Goal: Task Accomplishment & Management: Manage account settings

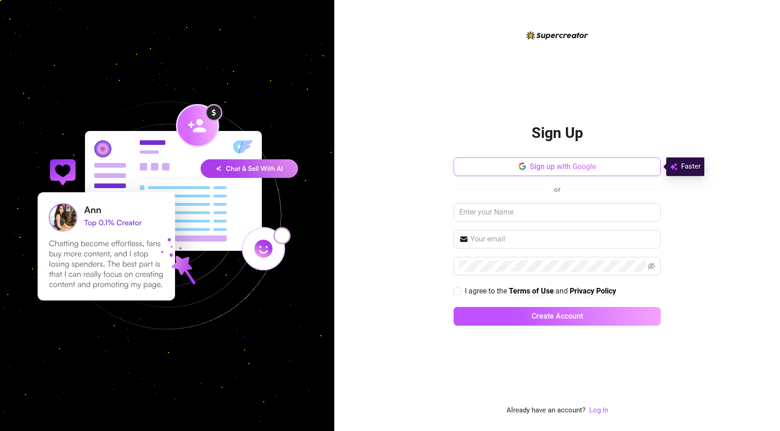
click at [574, 159] on button "Sign up with Google" at bounding box center [557, 166] width 207 height 19
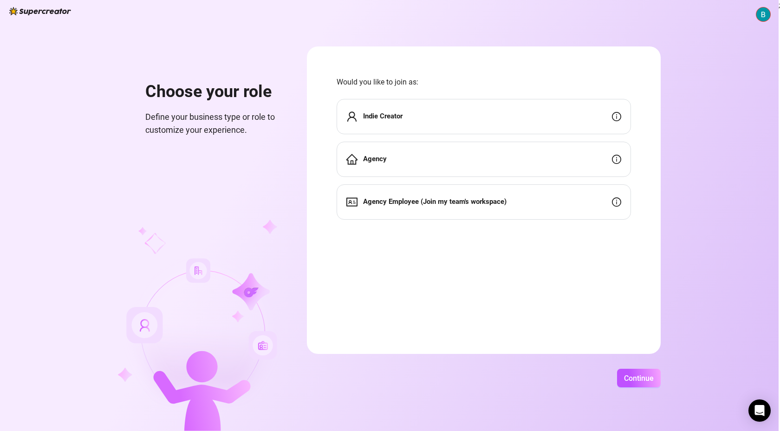
click at [607, 111] on div "Indie Creator" at bounding box center [484, 116] width 294 height 35
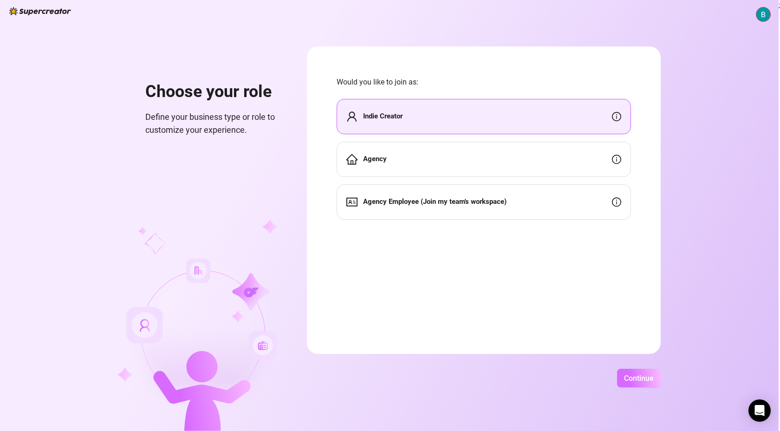
click at [644, 379] on span "Continue" at bounding box center [639, 378] width 30 height 9
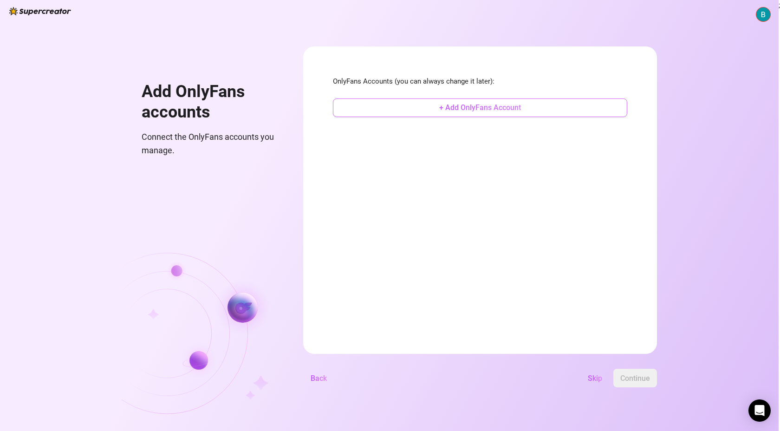
click at [457, 101] on button "+ Add OnlyFans Account" at bounding box center [480, 107] width 294 height 19
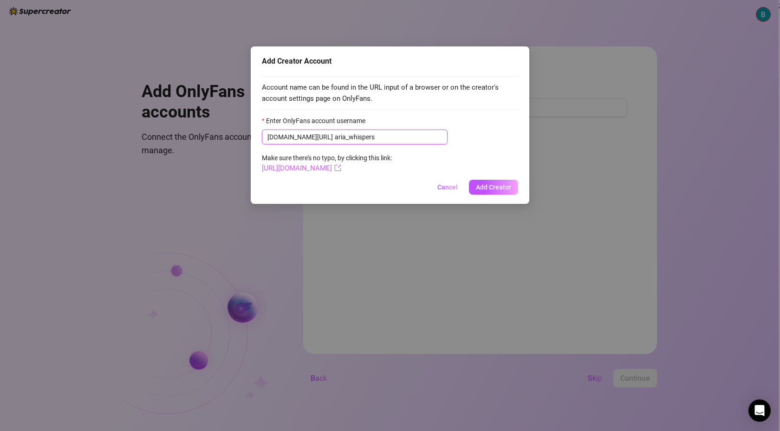
type input "aria_whispers"
click at [341, 169] on link "[URL][DOMAIN_NAME]" at bounding box center [301, 168] width 79 height 8
click at [491, 186] on span "Add Creator" at bounding box center [493, 186] width 35 height 7
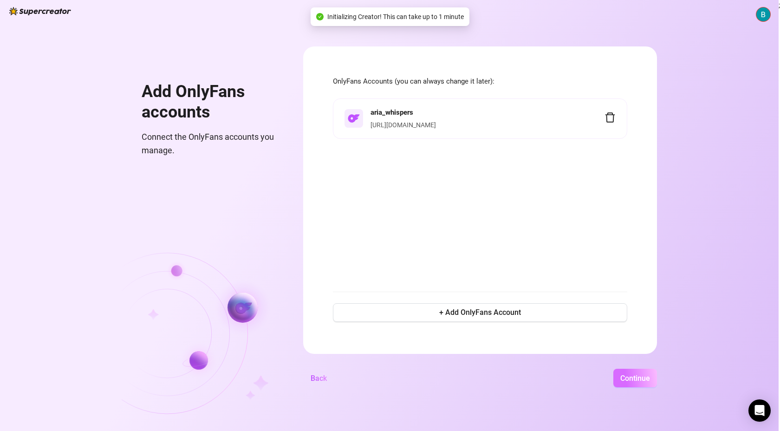
click at [635, 378] on span "Continue" at bounding box center [635, 378] width 30 height 9
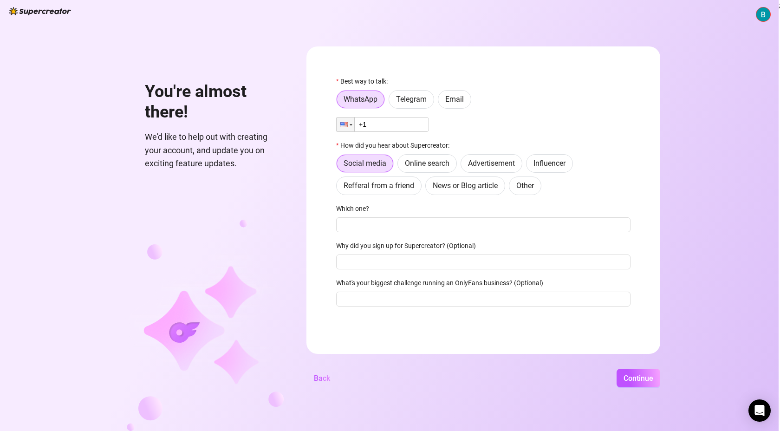
click at [399, 127] on input "+1" at bounding box center [382, 124] width 93 height 15
click at [467, 117] on div "Best way to talk: WhatsApp Telegram Email Phone +1 How did you hear about Super…" at bounding box center [483, 195] width 294 height 239
click at [440, 163] on span "Online search" at bounding box center [427, 163] width 45 height 9
click at [400, 166] on input "Online search" at bounding box center [400, 166] width 0 height 0
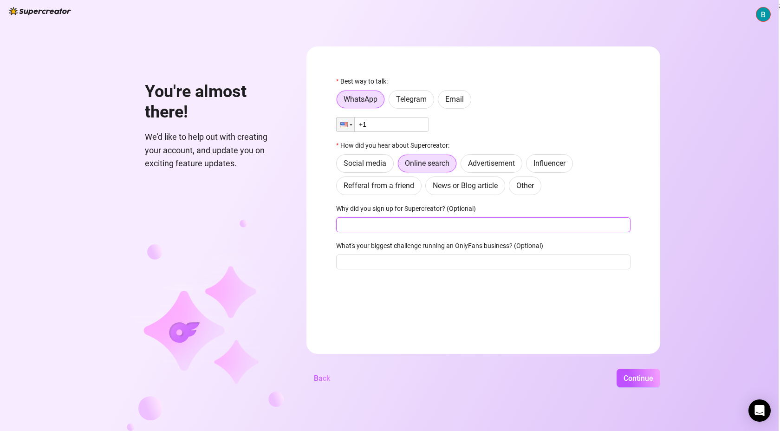
click at [437, 229] on input "Why did you sign up for Supercreator? (Optional)" at bounding box center [483, 224] width 294 height 15
type input "m"
type input "to help manage my page"
click at [454, 260] on input "What's your biggest challenge running an OnlyFans business? (Optional)" at bounding box center [483, 262] width 294 height 15
click at [469, 311] on form "Best way to talk: WhatsApp Telegram Email Phone +1 How did you hear about Super…" at bounding box center [484, 199] width 354 height 307
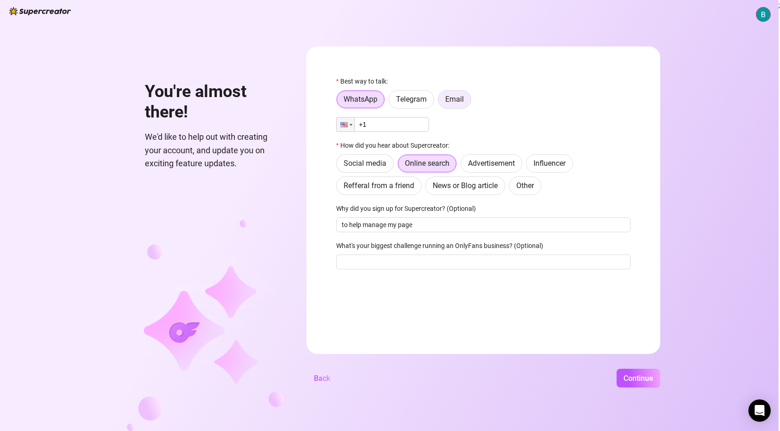
click at [458, 98] on span "Email" at bounding box center [454, 99] width 19 height 9
click at [441, 102] on input "Email" at bounding box center [441, 102] width 0 height 0
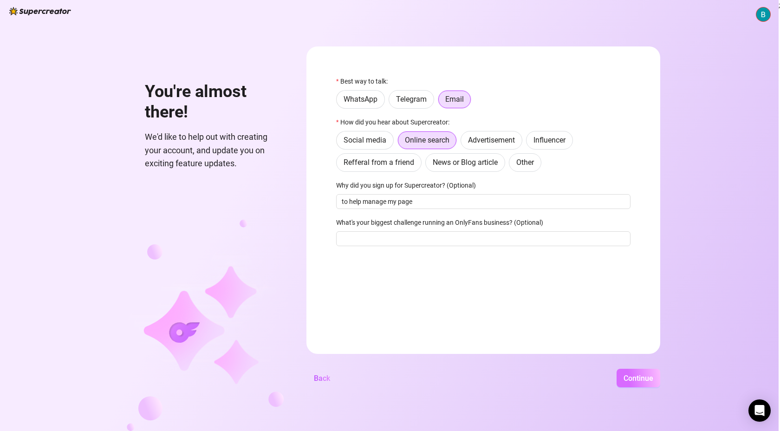
click at [635, 380] on span "Continue" at bounding box center [639, 378] width 30 height 9
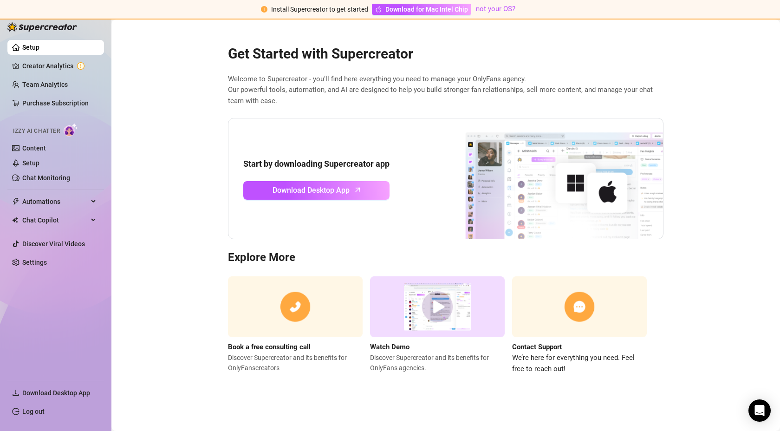
click at [435, 315] on img at bounding box center [437, 306] width 135 height 61
click at [39, 48] on link "Setup" at bounding box center [30, 47] width 17 height 7
click at [47, 264] on link "Settings" at bounding box center [34, 262] width 25 height 7
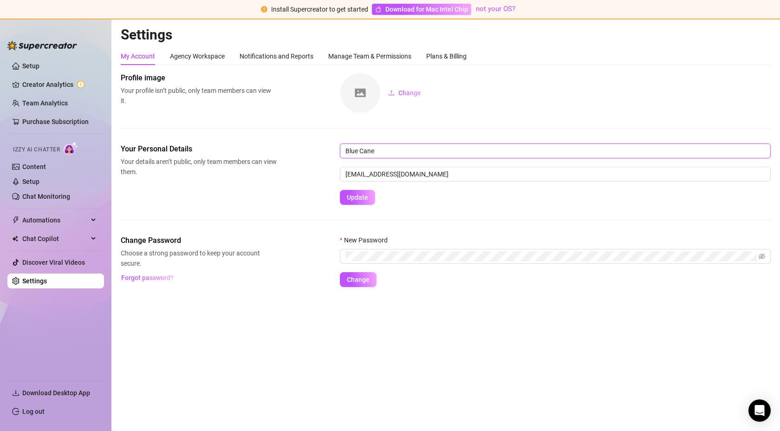
click at [386, 147] on input "Blue Cane" at bounding box center [555, 151] width 431 height 15
type input "Aria_Whispers"
click at [351, 200] on span "Update" at bounding box center [357, 197] width 21 height 7
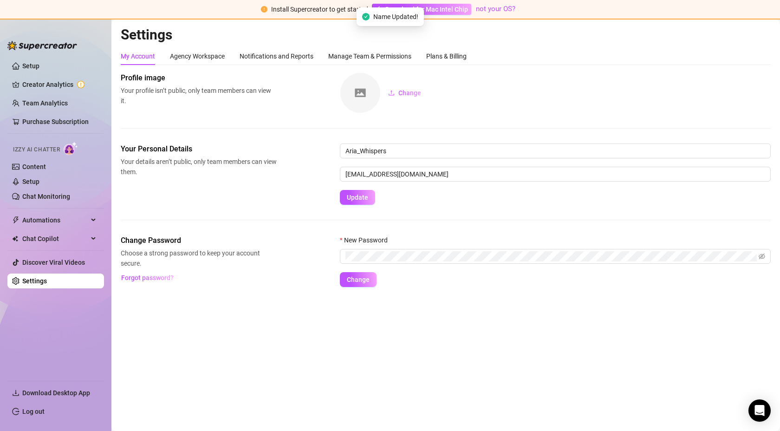
click at [359, 94] on img at bounding box center [360, 93] width 40 height 40
click at [405, 91] on span "Change" at bounding box center [409, 92] width 23 height 7
click at [202, 59] on div "Agency Workspace" at bounding box center [197, 56] width 55 height 10
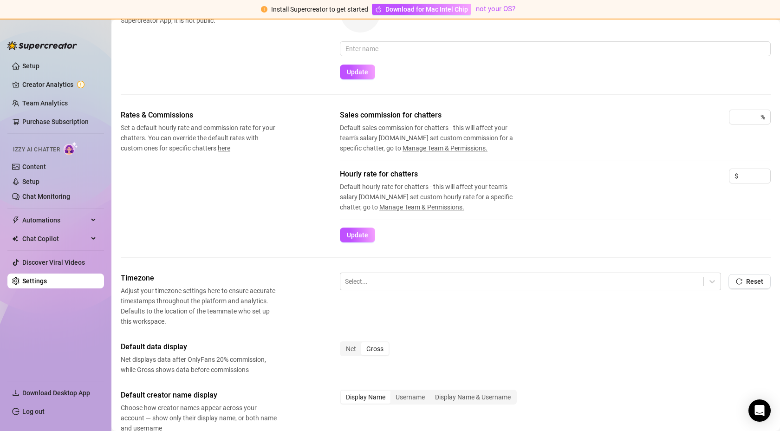
scroll to position [81, 0]
click at [743, 120] on input at bounding box center [742, 117] width 14 height 14
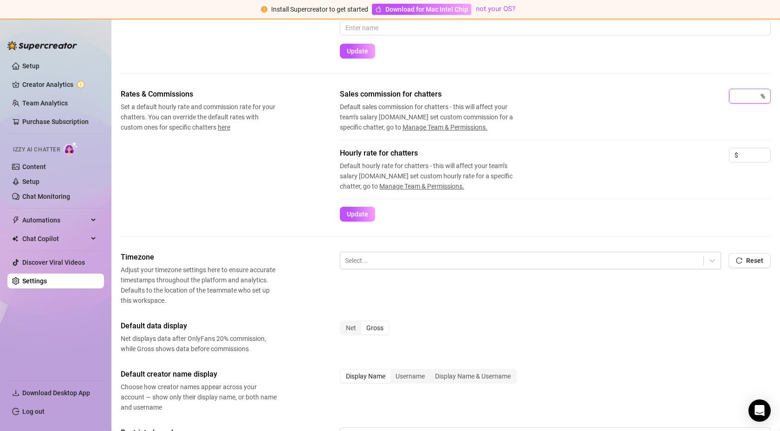
scroll to position [106, 0]
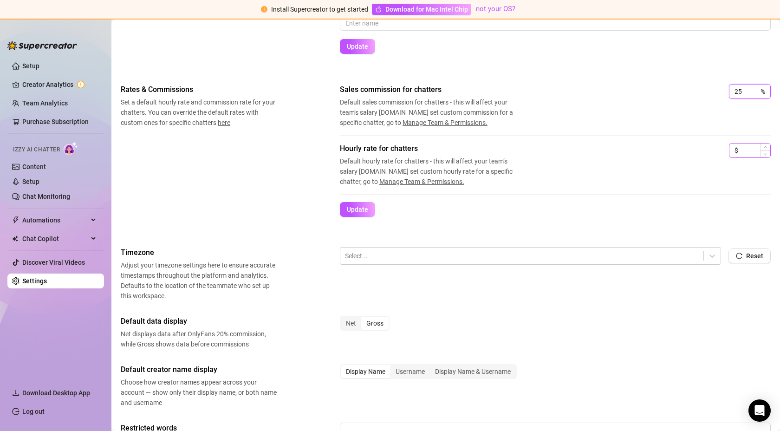
type input "25"
click at [746, 154] on input at bounding box center [755, 151] width 30 height 14
type input "4"
click at [744, 91] on input "25" at bounding box center [742, 92] width 14 height 14
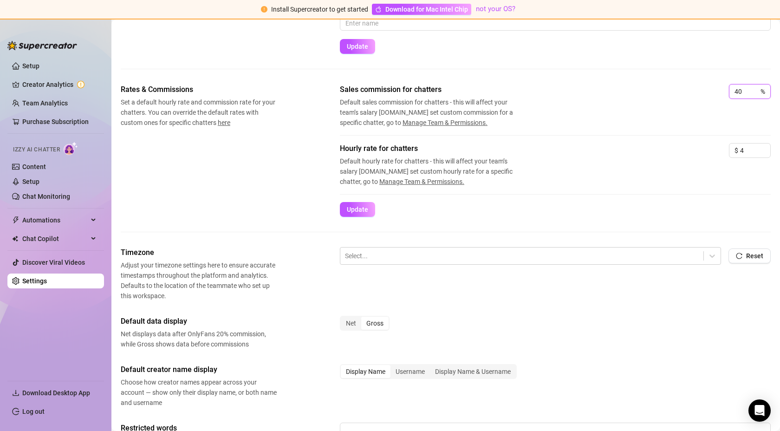
type input "4"
type input "30"
click at [658, 138] on div "Sales commission for chatters Default sales commission for chatters - this will…" at bounding box center [555, 113] width 431 height 59
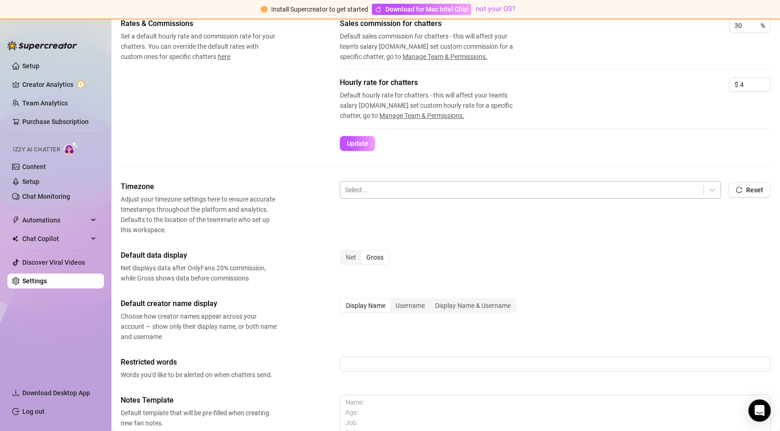
scroll to position [190, 0]
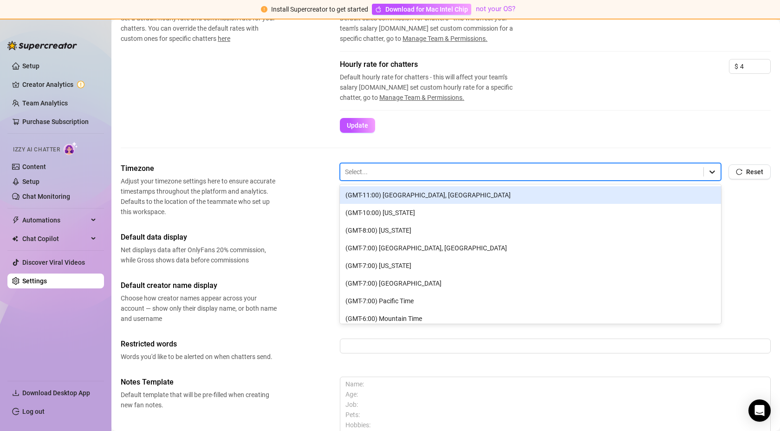
click at [712, 175] on icon at bounding box center [712, 171] width 9 height 9
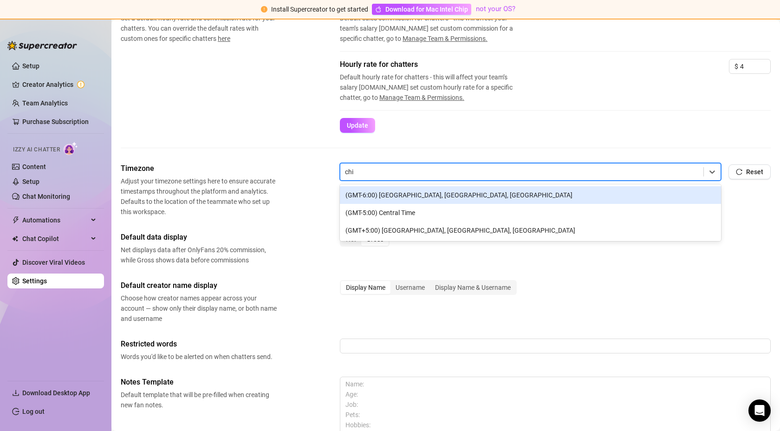
type input "chic"
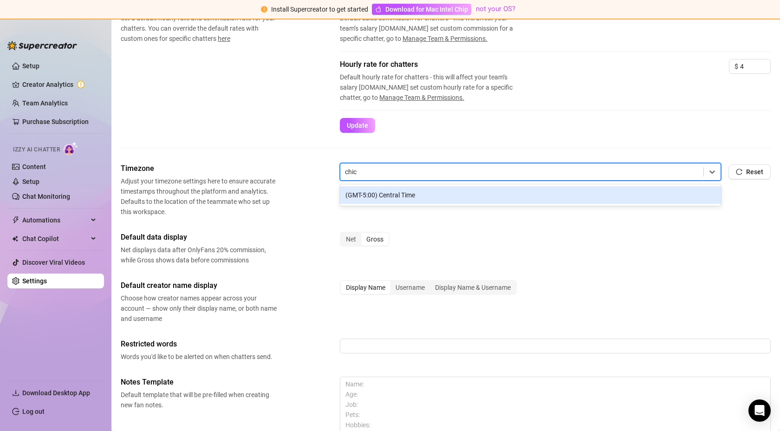
click at [617, 188] on div "(GMT-5:00) Central Time" at bounding box center [530, 195] width 381 height 18
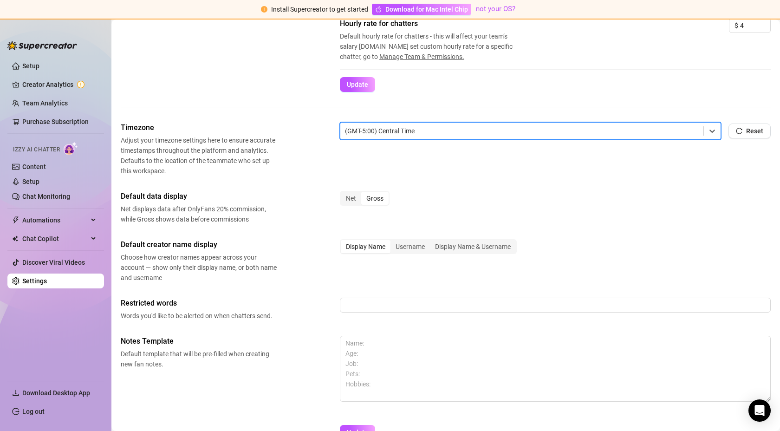
scroll to position [241, 0]
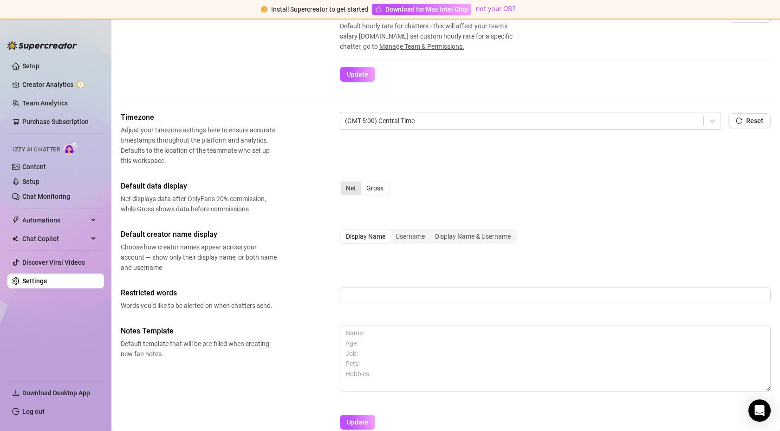
click at [353, 188] on div "Net" at bounding box center [351, 188] width 20 height 13
click at [343, 183] on input "Net" at bounding box center [343, 183] width 0 height 0
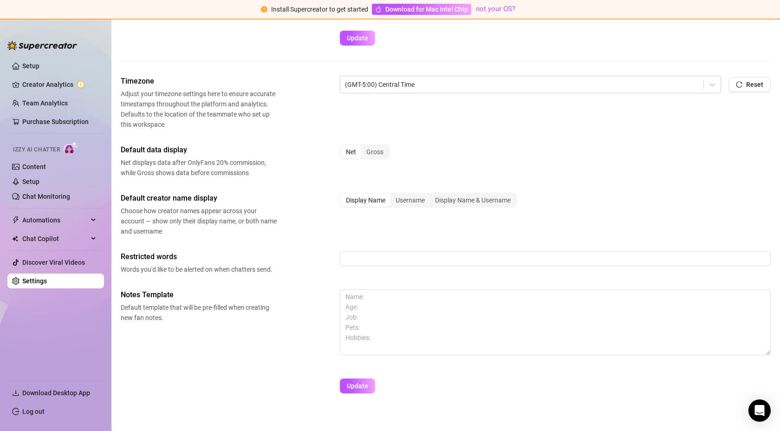
scroll to position [285, 0]
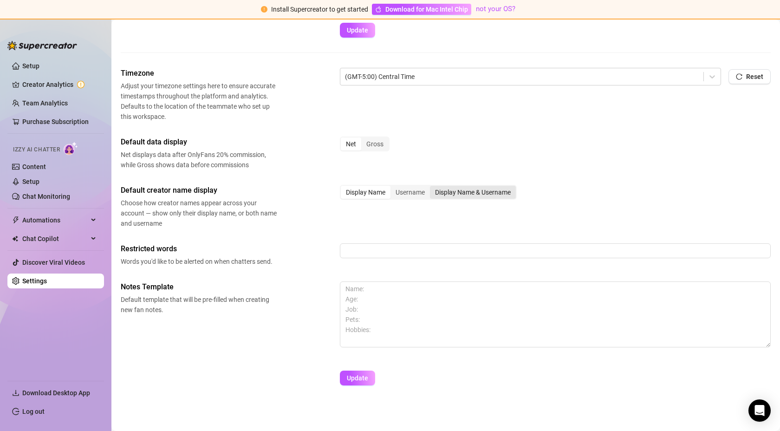
click at [439, 189] on div "Display Name & Username" at bounding box center [473, 192] width 86 height 13
click at [432, 187] on input "Display Name & Username" at bounding box center [432, 187] width 0 height 0
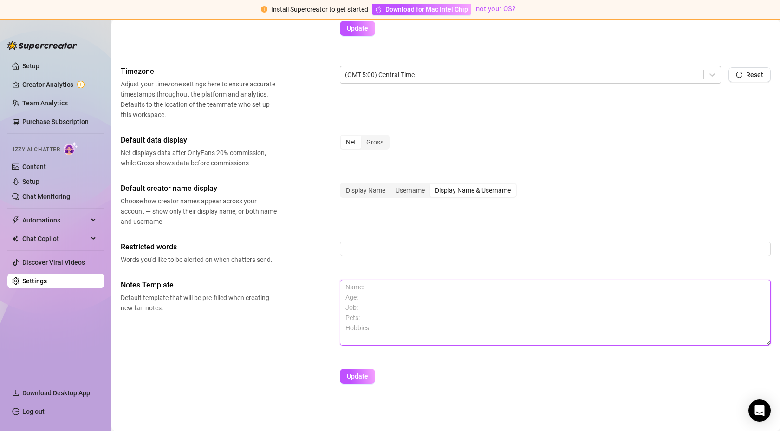
click at [428, 306] on textarea at bounding box center [555, 313] width 431 height 66
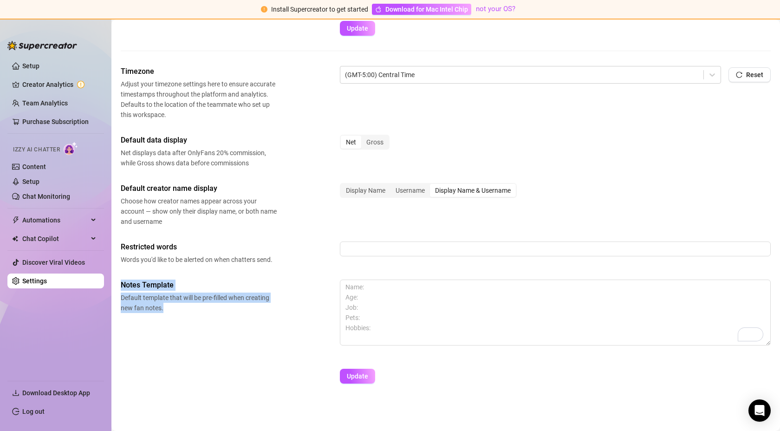
drag, startPoint x: 171, startPoint y: 309, endPoint x: 120, endPoint y: 280, distance: 58.5
click at [120, 280] on main "Settings My Account Agency Workspace Notifications and Reports Manage Team & Pe…" at bounding box center [445, 81] width 669 height 699
copy div "Notes Template Default template that will be pre-filled when creating new fan n…"
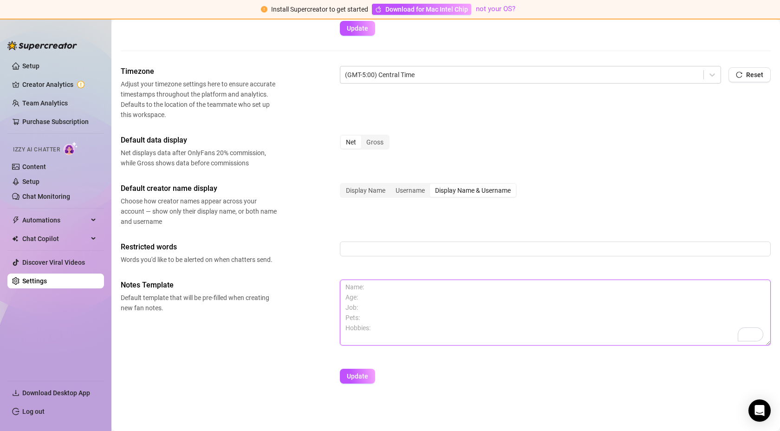
click at [353, 284] on textarea "To enrich screen reader interactions, please activate Accessibility in Grammarl…" at bounding box center [555, 313] width 431 height 66
paste textarea "Name / Handle: Joined On: Platform: Fansly / Fanvue / Other Sub Type: Free / Pa…"
type textarea "Name / Handle: Joined On: Platform: Fansly / Fanvue / Other Sub Type: Free / Pa…"
paste textarea "Name / Handle: Joined On: Platform: Fansly / Fanvue / Other Sub Type: Free / Pa…"
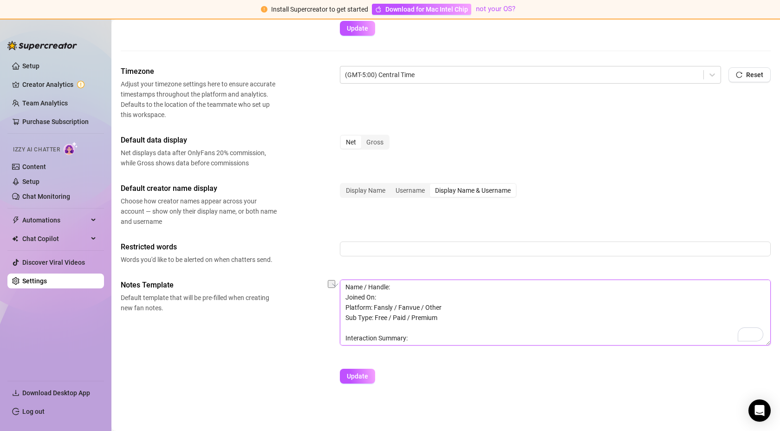
drag, startPoint x: 448, startPoint y: 308, endPoint x: 333, endPoint y: 308, distance: 115.2
click at [335, 309] on div "Notes Template Default template that will be pre-filled when creating new fan n…" at bounding box center [446, 317] width 650 height 74
drag, startPoint x: 444, startPoint y: 307, endPoint x: 338, endPoint y: 310, distance: 105.5
click at [338, 311] on div "Profile image Your profile isn’t public, only team members can view it. Change …" at bounding box center [446, 88] width 650 height 607
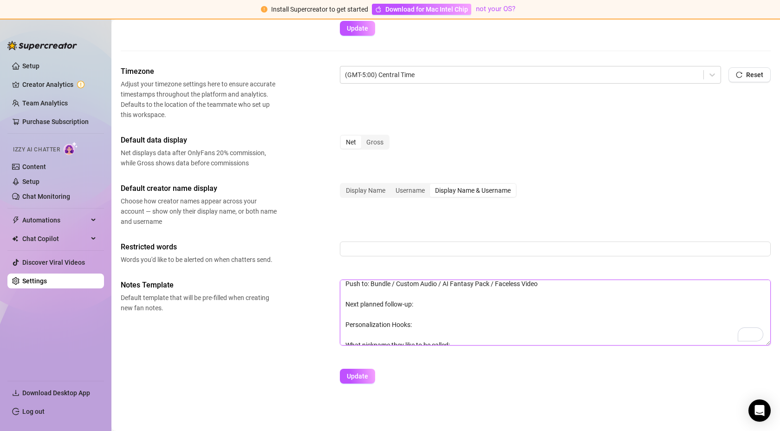
click at [392, 304] on textarea "Name / Handle: Joined On: Interaction Summary: First DM sent: Response vibe (sh…" at bounding box center [555, 313] width 431 height 66
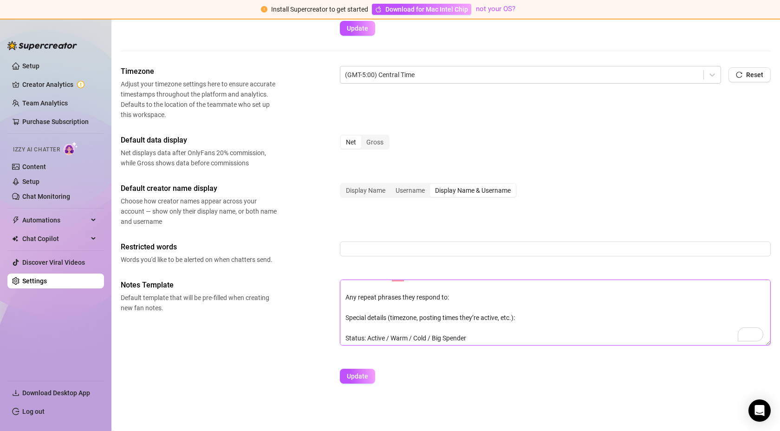
click at [468, 339] on textarea "Name / Handle: Joined On: Interaction Summary: First DM sent: Response vibe (sh…" at bounding box center [555, 313] width 431 height 66
click at [385, 313] on textarea "Name / Handle: Joined On: Interaction Summary: First DM sent: Response vibe (sh…" at bounding box center [555, 313] width 431 height 66
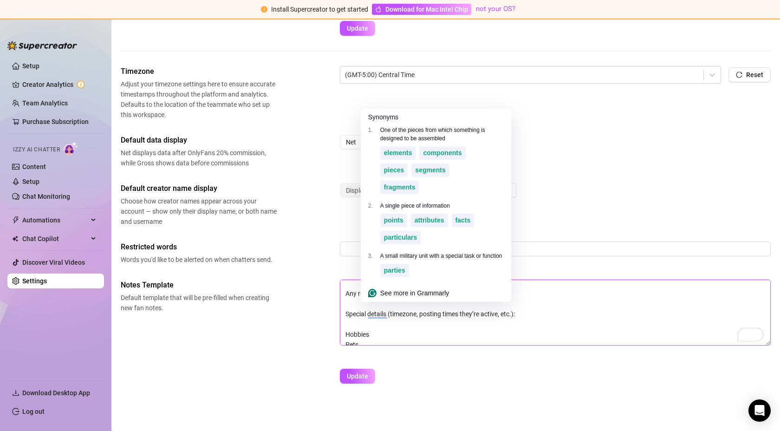
click at [385, 313] on textarea "Name / Handle: Joined On: Interaction Summary: First DM sent: Response vibe (sh…" at bounding box center [555, 313] width 431 height 66
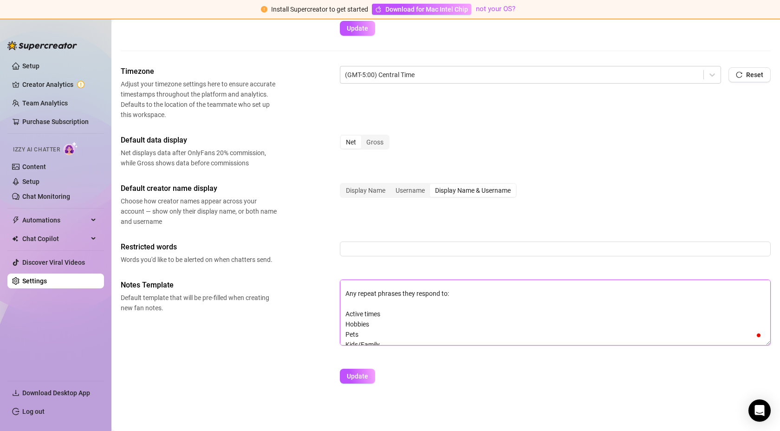
click at [390, 292] on textarea "Name / Handle: Joined On: Interaction Summary: First DM sent: Response vibe (sh…" at bounding box center [555, 313] width 431 height 66
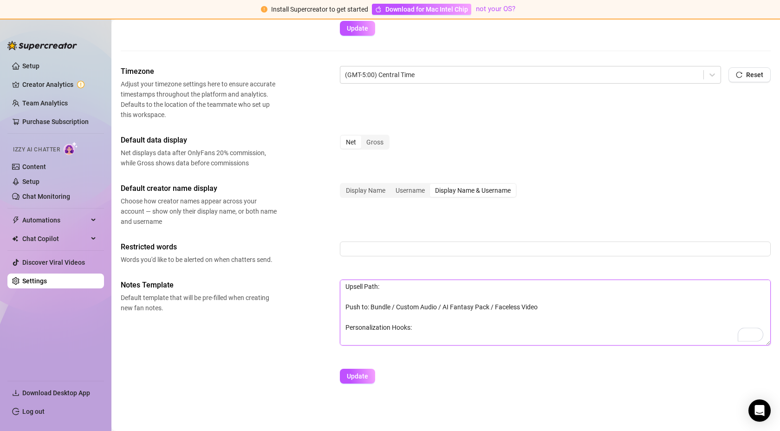
click at [379, 329] on textarea "Name / Handle: Joined On: Interaction Summary: First DM sent: Response vibe (sh…" at bounding box center [555, 313] width 431 height 66
click at [371, 307] on textarea "Name / Handle: Joined On: Interaction Summary: First DM sent: Response vibe (sh…" at bounding box center [555, 313] width 431 height 66
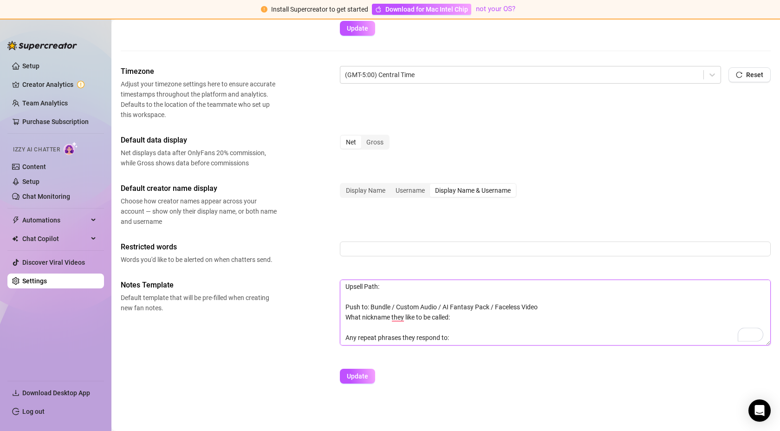
click at [371, 307] on textarea "Name / Handle: Joined On: Interaction Summary: First DM sent: Response vibe (sh…" at bounding box center [555, 313] width 431 height 66
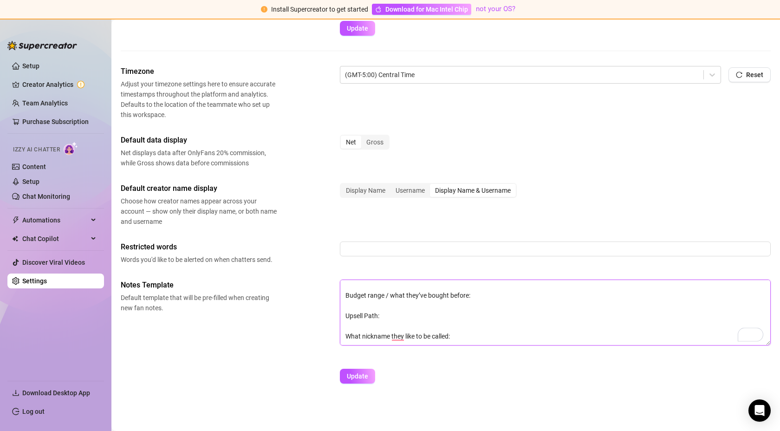
click at [361, 313] on textarea "Name / Handle: Joined On: Interaction Summary: First DM sent: Response vibe (sh…" at bounding box center [555, 313] width 431 height 66
click at [370, 338] on textarea "Name / Handle: Joined On: Interaction Summary: First DM sent: Response vibe (sh…" at bounding box center [555, 313] width 431 height 66
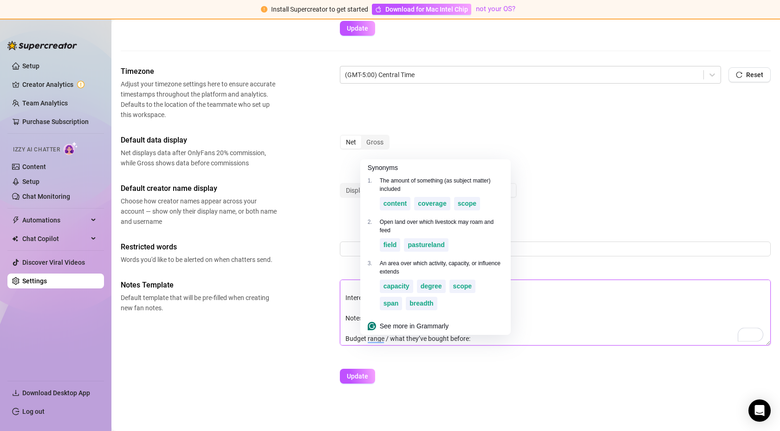
click at [370, 338] on textarea "Name / Handle: Joined On: Interaction Summary: First DM sent: Response vibe (sh…" at bounding box center [555, 313] width 431 height 66
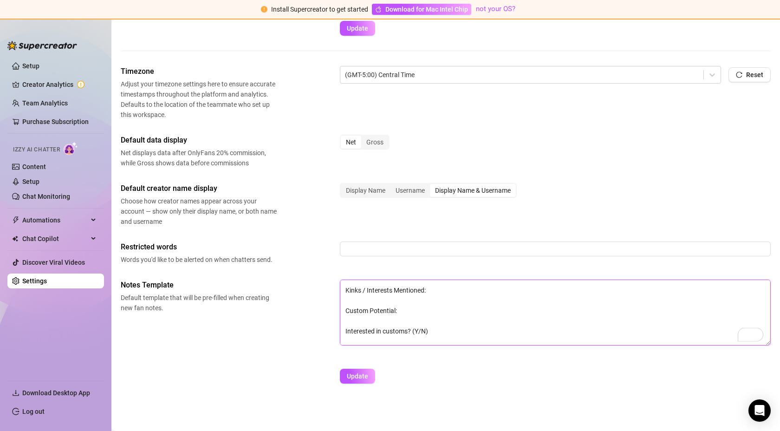
click at [372, 312] on textarea "Name / Handle: Joined On: Interaction Summary: First DM sent: Response vibe (sh…" at bounding box center [555, 313] width 431 height 66
click at [385, 328] on textarea "Name / Handle: Joined On: Interaction Summary: First DM sent: Response vibe (sh…" at bounding box center [555, 313] width 431 height 66
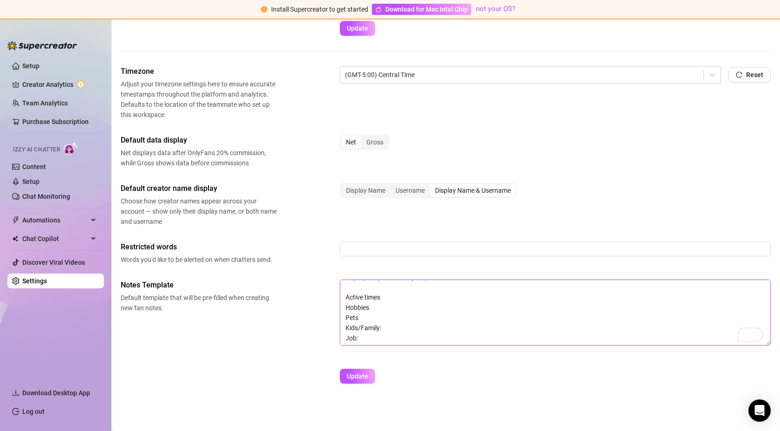
click at [346, 340] on textarea "Name / Handle: Joined On: Interaction Summary: First DM sent: Response vibe (sh…" at bounding box center [555, 313] width 431 height 66
click at [361, 310] on textarea "Name / Handle: Joined On: Interaction Summary: First DM sent: Response vibe (sh…" at bounding box center [555, 313] width 431 height 66
click at [375, 300] on textarea "Name / Handle: Joined On: Interaction Summary: First DM sent: Response vibe (sh…" at bounding box center [555, 313] width 431 height 66
click at [388, 289] on textarea "Name / Handle: Joined On: Interaction Summary: First DM sent: Response vibe (sh…" at bounding box center [555, 313] width 431 height 66
type textarea "Name / Handle: Joined On: Interaction Summary: First DM sent: Response vibe (sh…"
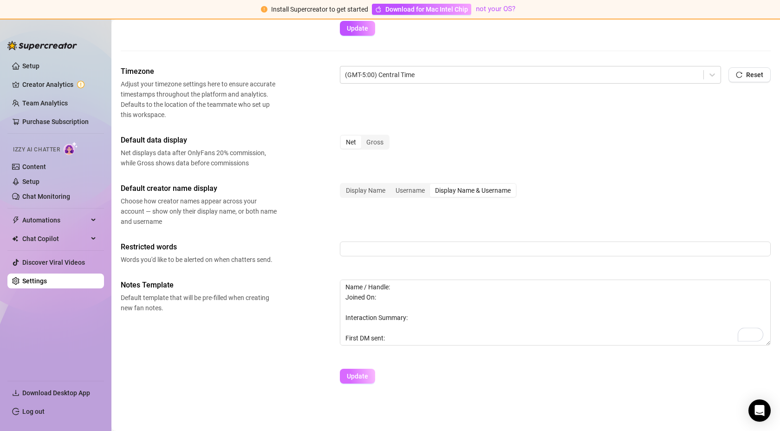
click at [352, 375] on span "Update" at bounding box center [357, 375] width 21 height 7
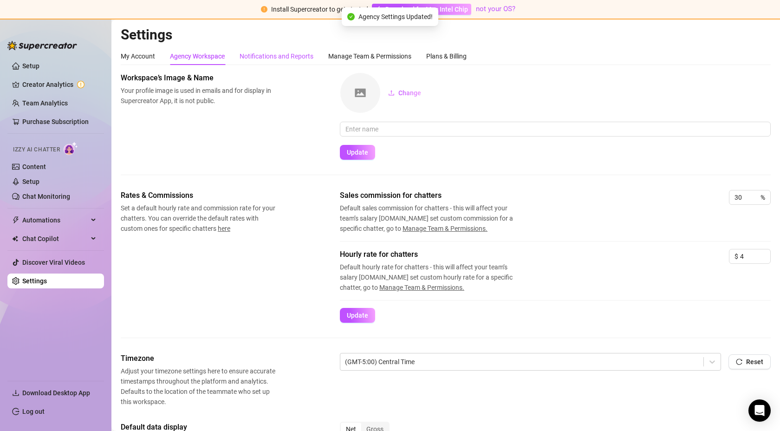
click at [295, 58] on div "Notifications and Reports" at bounding box center [277, 56] width 74 height 10
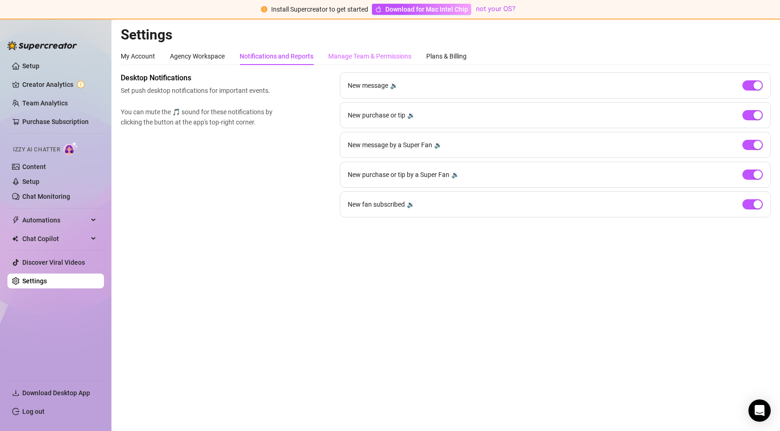
click at [369, 49] on div "Manage Team & Permissions" at bounding box center [369, 56] width 83 height 18
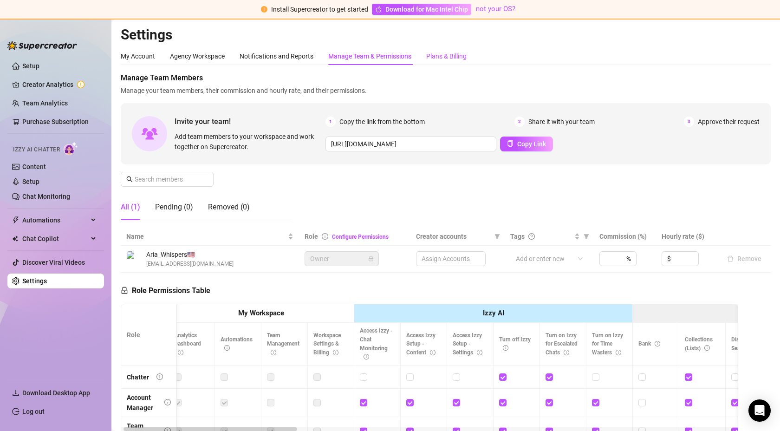
click at [453, 58] on div "Plans & Billing" at bounding box center [446, 56] width 40 height 10
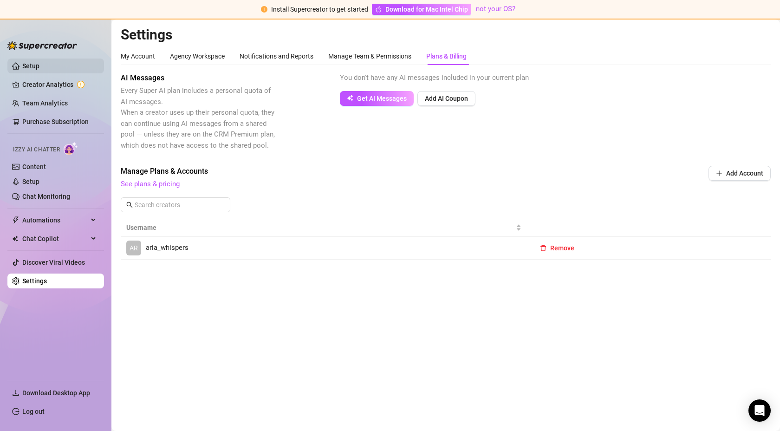
click at [38, 64] on link "Setup" at bounding box center [30, 65] width 17 height 7
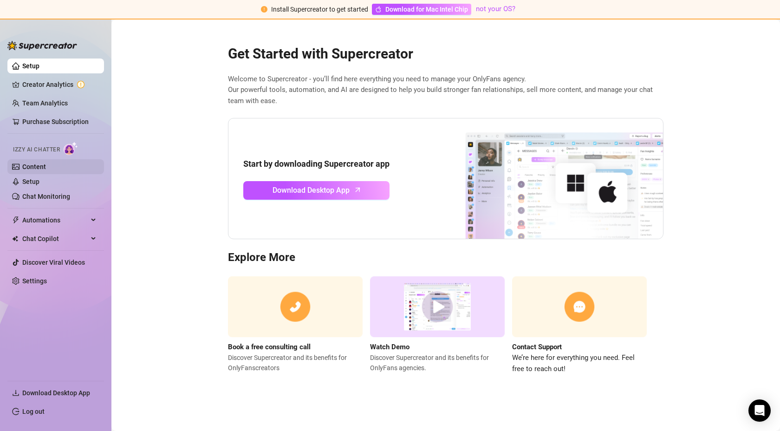
click at [46, 169] on link "Content" at bounding box center [34, 166] width 24 height 7
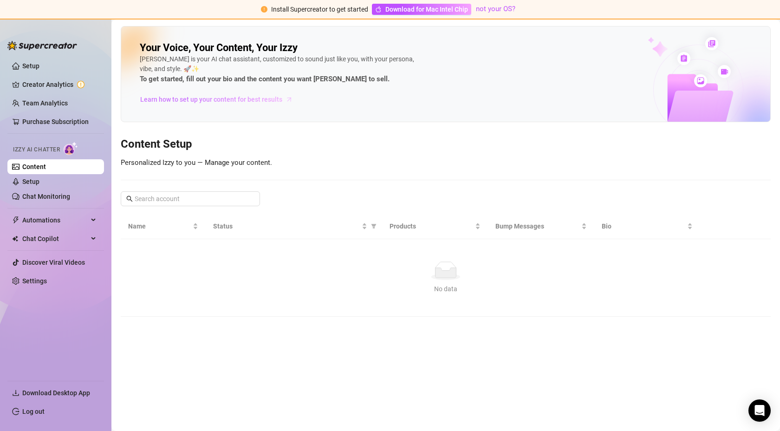
click at [268, 101] on span "Learn how to set up your content for best results" at bounding box center [211, 99] width 142 height 10
